Goal: Use online tool/utility: Utilize a website feature to perform a specific function

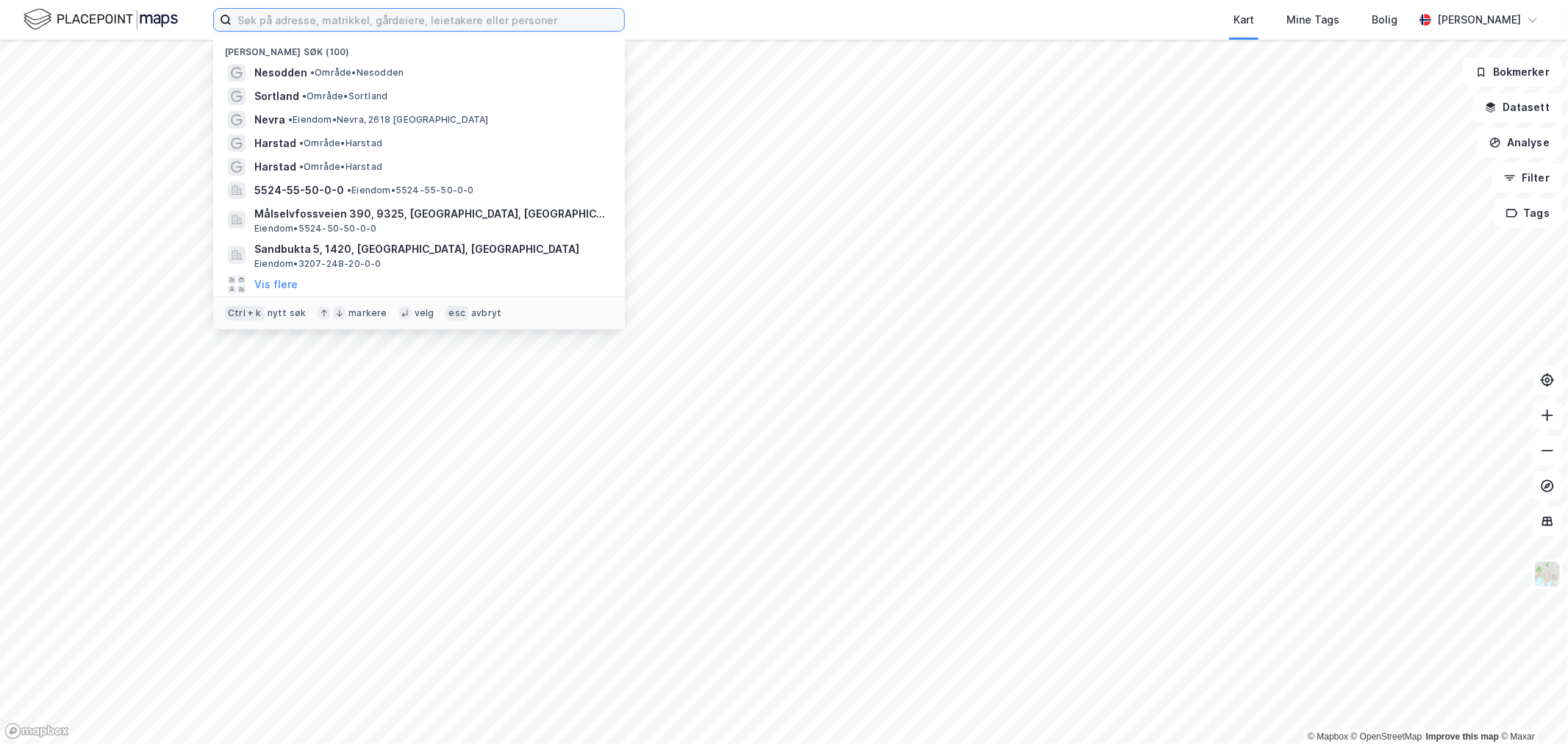
drag, startPoint x: 1382, startPoint y: 0, endPoint x: 316, endPoint y: 21, distance: 1066.2
click at [316, 21] on input at bounding box center [428, 20] width 393 height 22
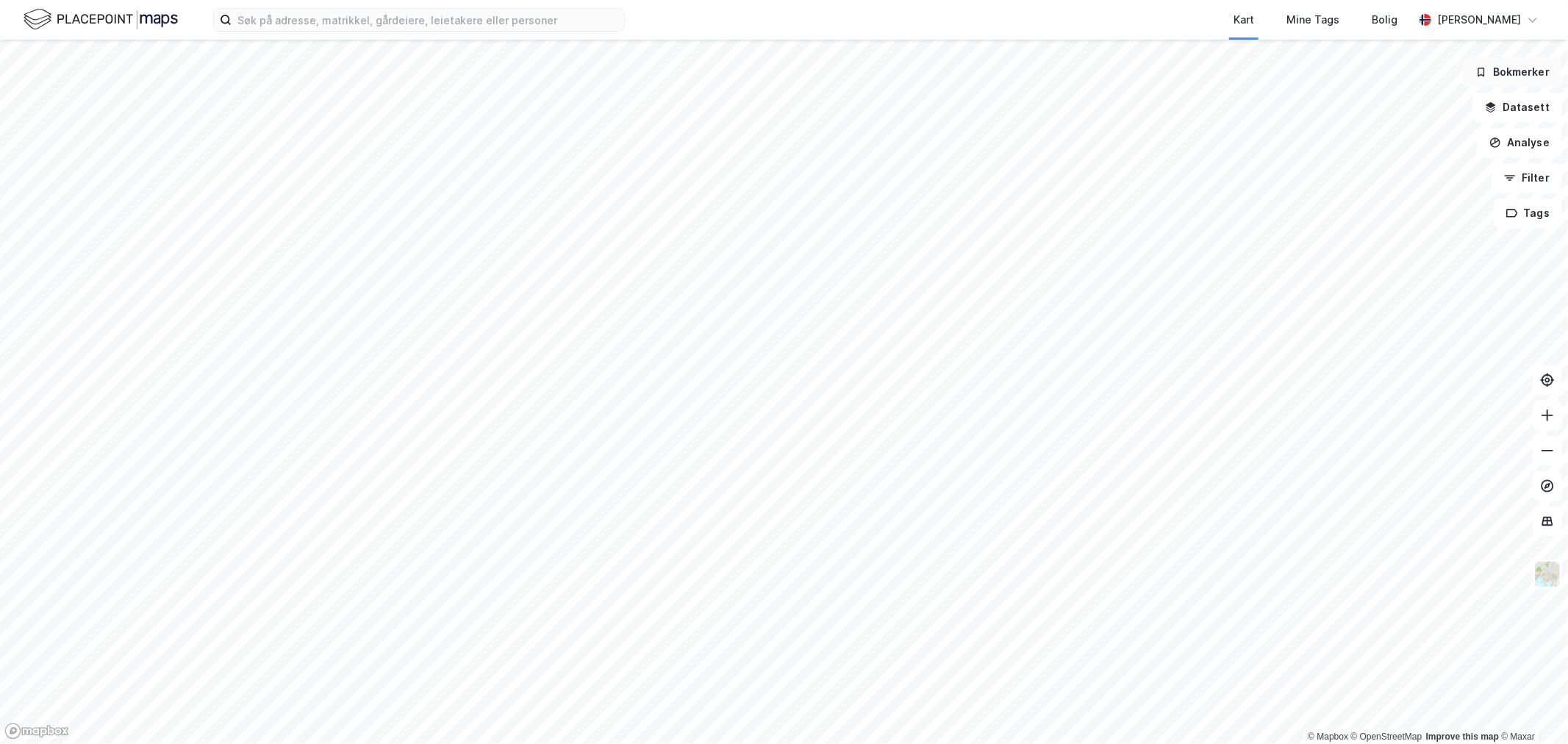
click at [1501, 66] on button "Bokmerker" at bounding box center [1513, 72] width 99 height 30
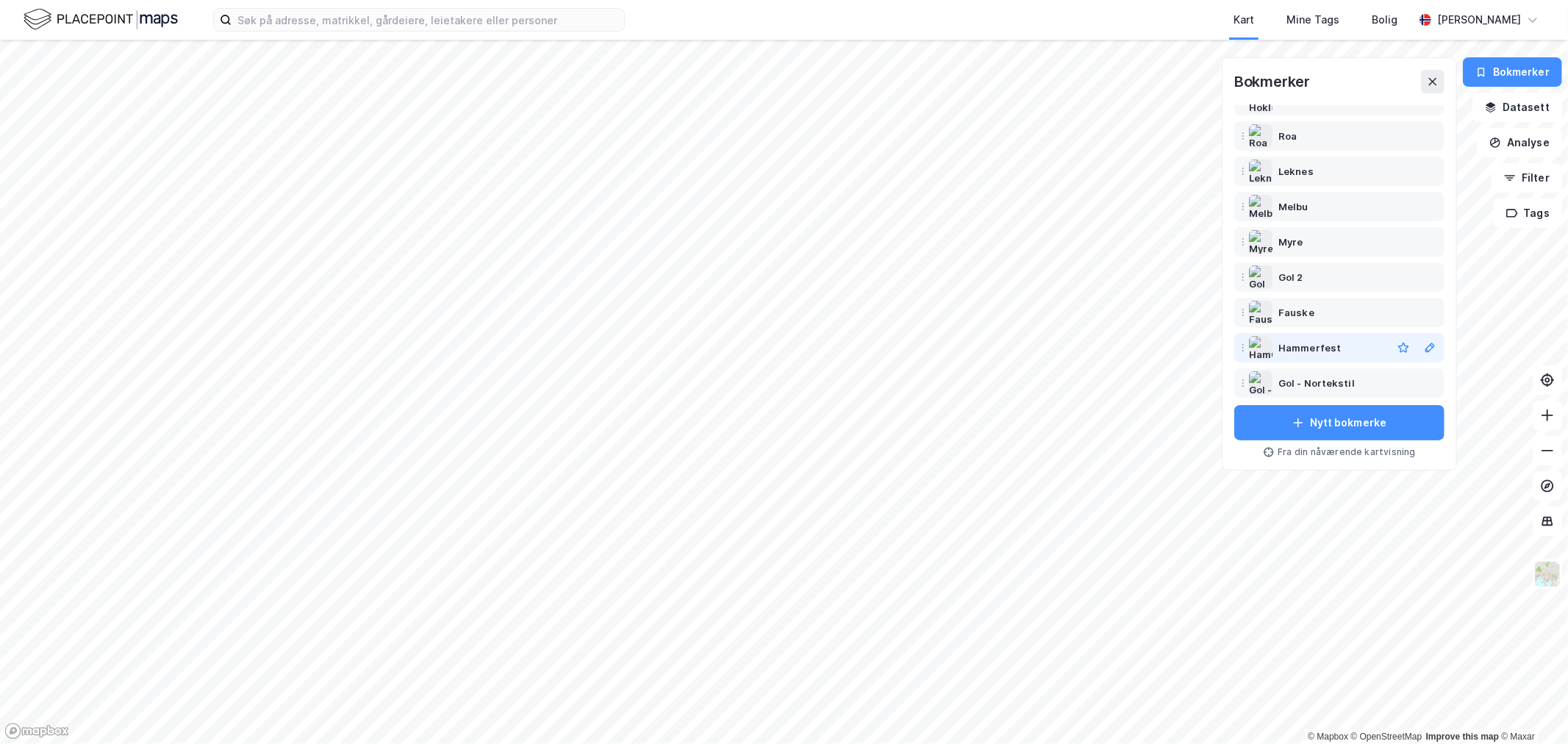
scroll to position [235, 0]
click at [1288, 345] on div "Svolvær" at bounding box center [1299, 343] width 40 height 18
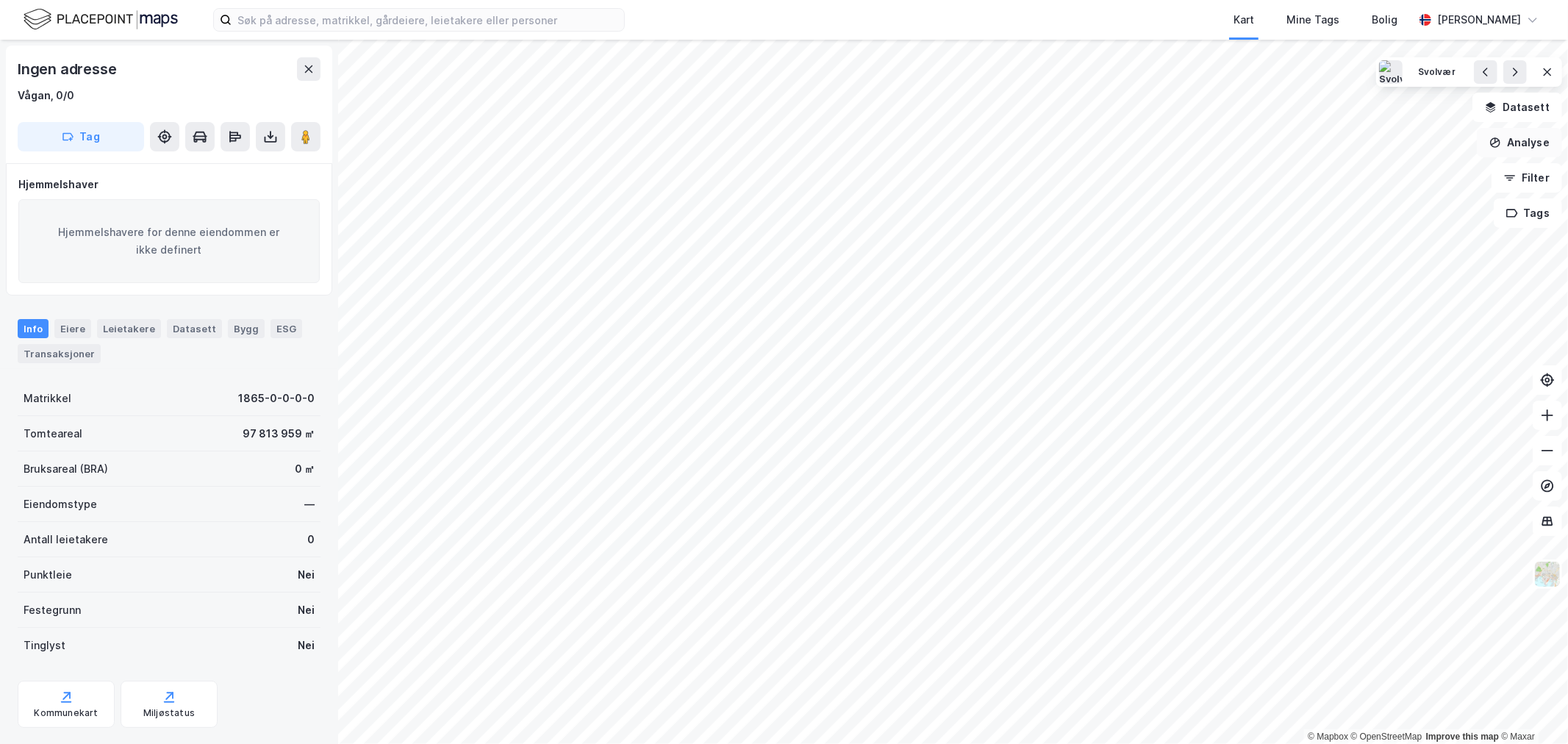
click at [1535, 138] on button "Analyse" at bounding box center [1519, 143] width 85 height 30
click at [1371, 167] on div "Tegn område" at bounding box center [1392, 174] width 128 height 13
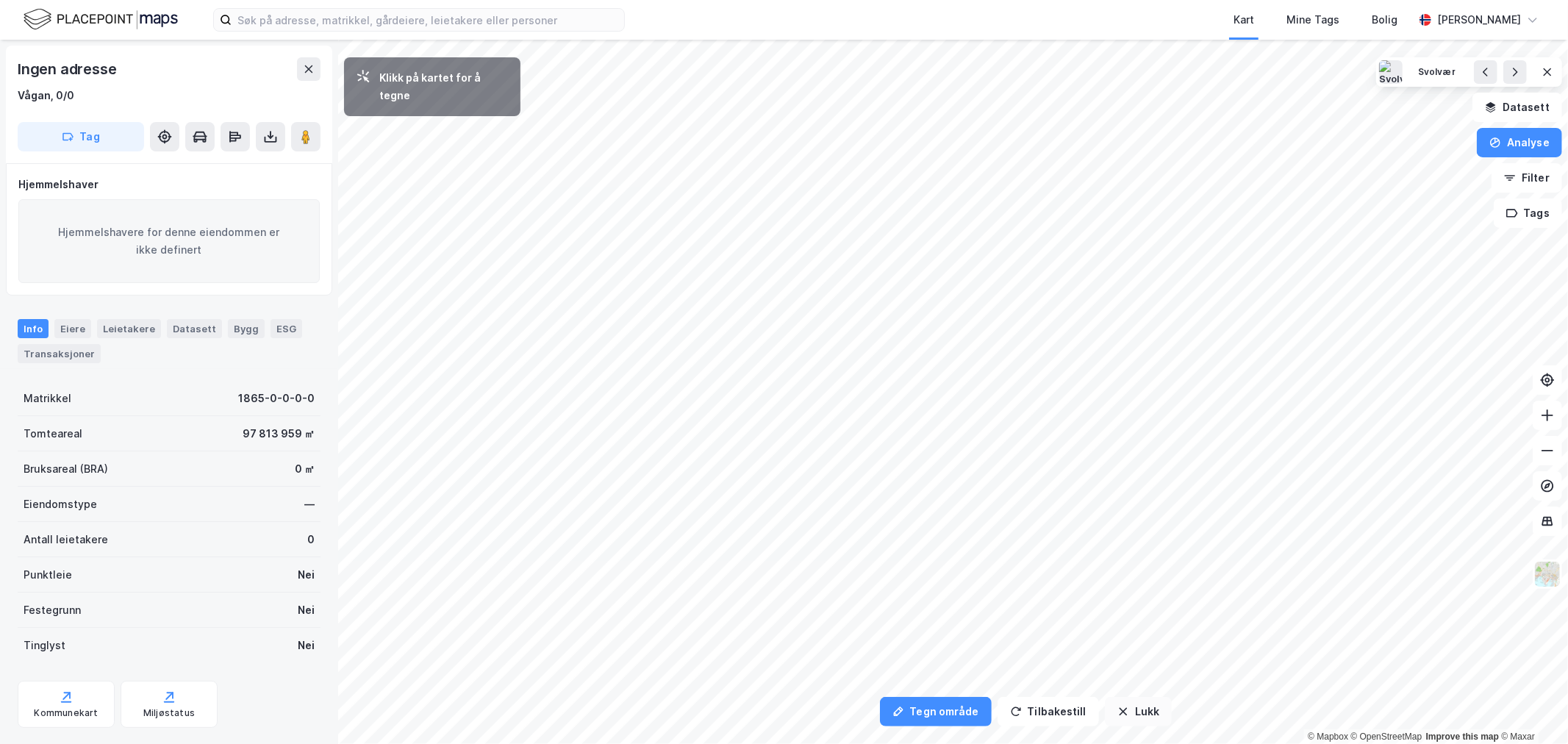
click at [1127, 717] on button "Lukk" at bounding box center [1138, 711] width 67 height 30
